Goal: Find specific page/section: Find specific page/section

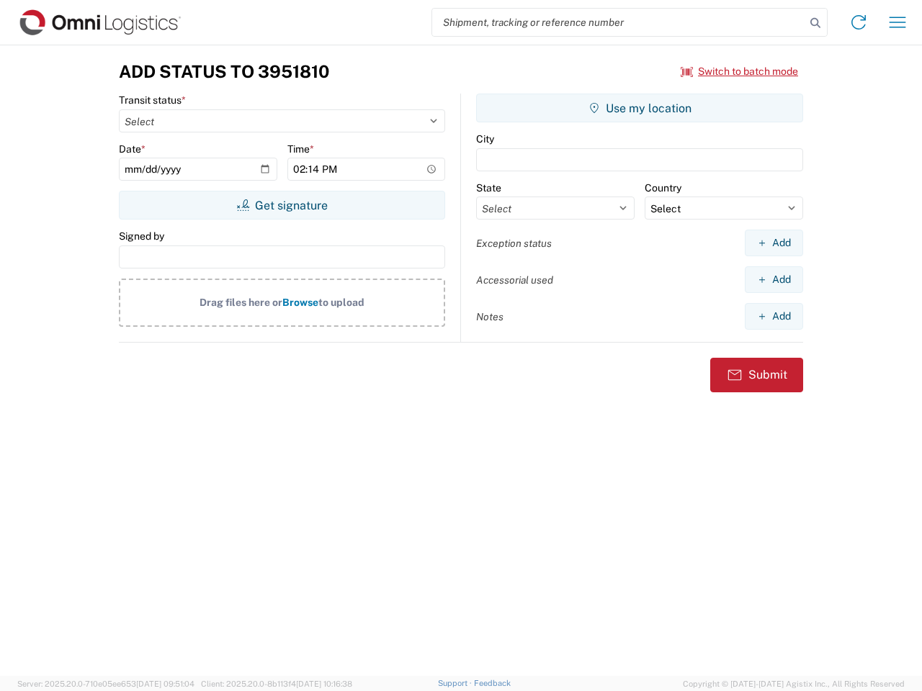
click at [618, 22] on input "search" at bounding box center [618, 22] width 373 height 27
click at [815, 23] on icon at bounding box center [815, 23] width 20 height 20
click at [858, 22] on icon at bounding box center [858, 22] width 23 height 23
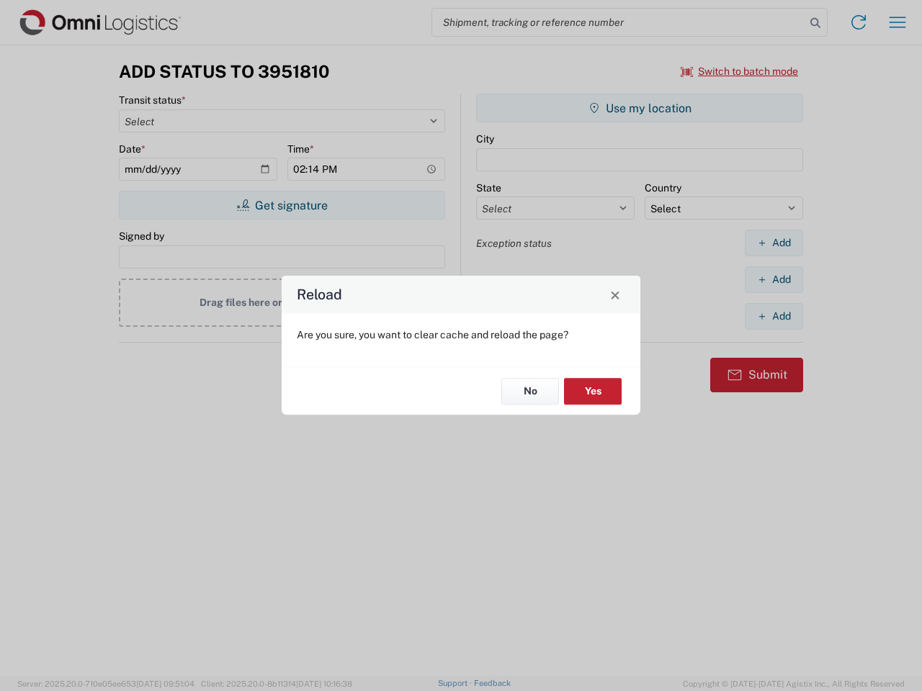
click at [897, 22] on div "Reload Are you sure, you want to clear cache and reload the page? No Yes" at bounding box center [461, 345] width 922 height 691
click at [739, 71] on div "Reload Are you sure, you want to clear cache and reload the page? No Yes" at bounding box center [461, 345] width 922 height 691
click at [281, 205] on div "Reload Are you sure, you want to clear cache and reload the page? No Yes" at bounding box center [461, 345] width 922 height 691
click at [639, 108] on div "Reload Are you sure, you want to clear cache and reload the page? No Yes" at bounding box center [461, 345] width 922 height 691
click at [773, 243] on div "Reload Are you sure, you want to clear cache and reload the page? No Yes" at bounding box center [461, 345] width 922 height 691
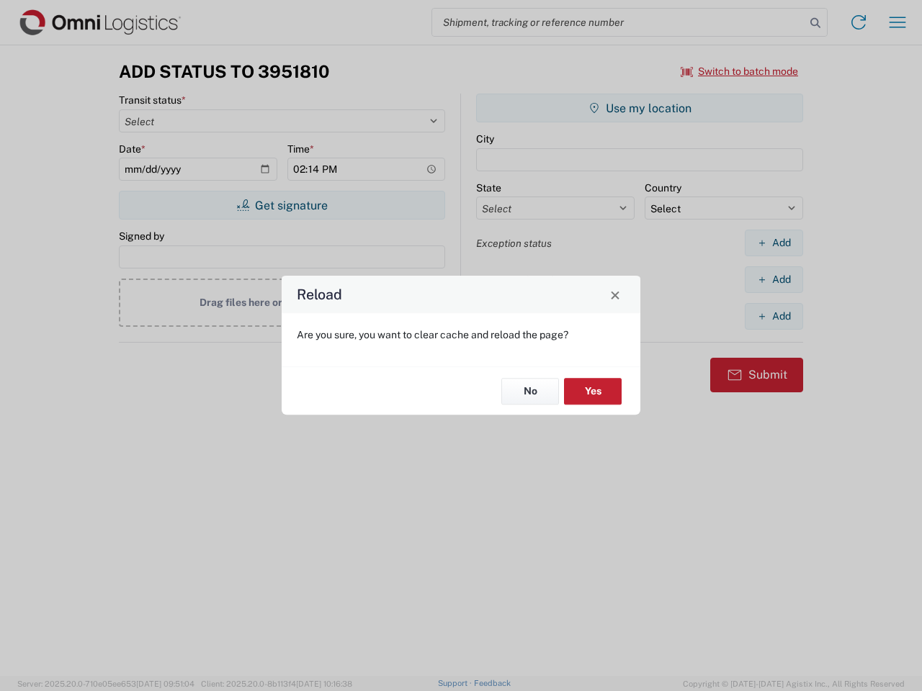
click at [773, 279] on div "Reload Are you sure, you want to clear cache and reload the page? No Yes" at bounding box center [461, 345] width 922 height 691
click at [773, 316] on div "Reload Are you sure, you want to clear cache and reload the page? No Yes" at bounding box center [461, 345] width 922 height 691
